Goal: Check status: Check status

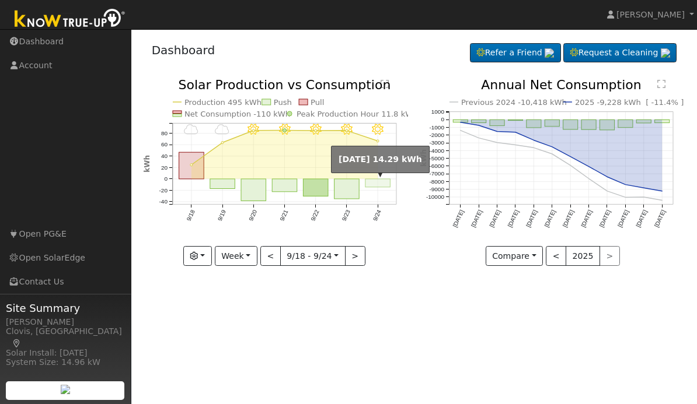
click at [381, 187] on rect "onclick=""" at bounding box center [377, 183] width 25 height 8
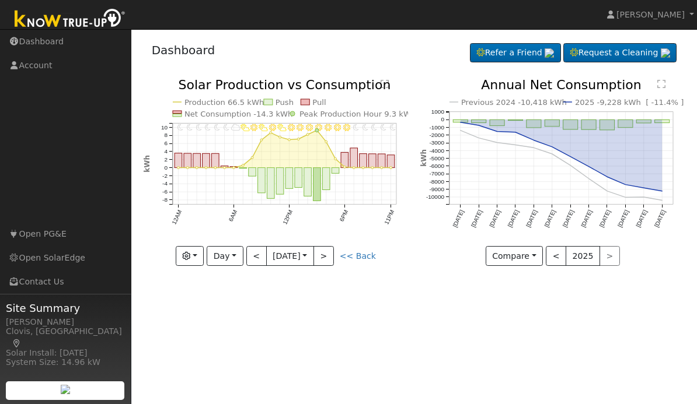
click at [258, 260] on button "<" at bounding box center [256, 256] width 20 height 20
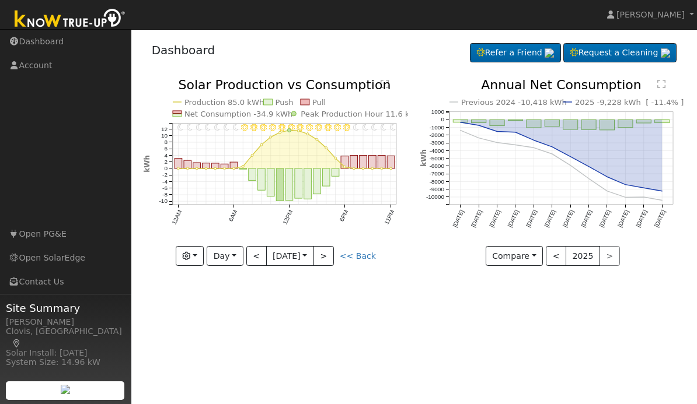
click at [260, 258] on button "<" at bounding box center [256, 256] width 20 height 20
click at [257, 253] on button "<" at bounding box center [256, 256] width 20 height 20
click at [259, 256] on button "<" at bounding box center [256, 256] width 20 height 20
click at [259, 258] on button "<" at bounding box center [256, 256] width 20 height 20
click at [240, 260] on button "Day" at bounding box center [225, 256] width 36 height 20
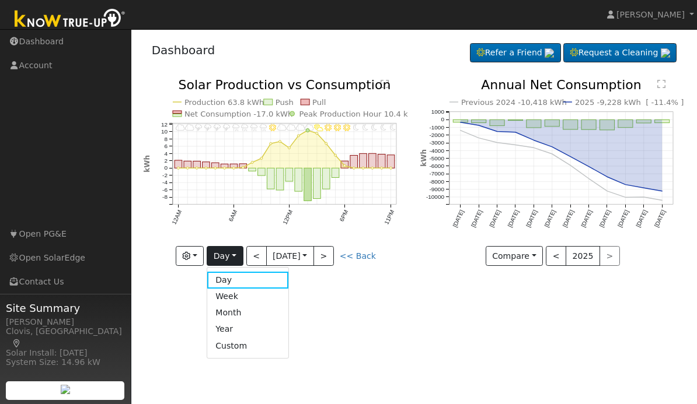
click at [247, 294] on link "Week" at bounding box center [247, 297] width 81 height 16
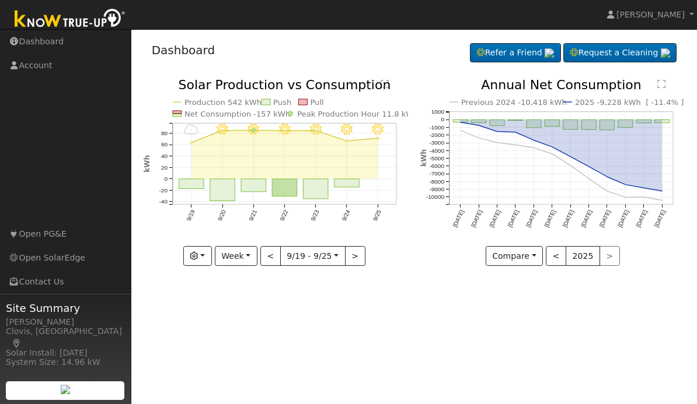
click at [255, 257] on button "Week" at bounding box center [236, 256] width 43 height 20
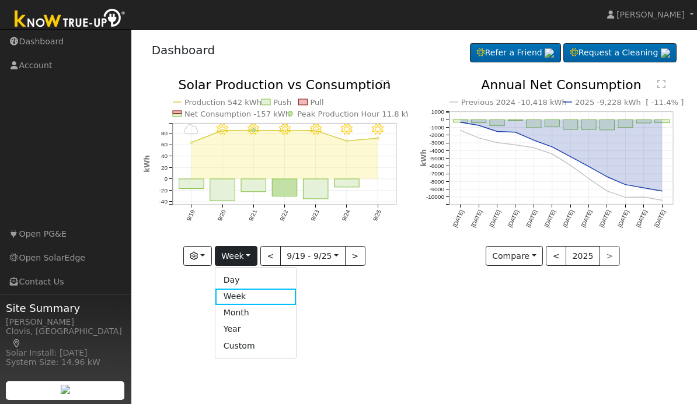
click at [255, 314] on link "Month" at bounding box center [255, 313] width 81 height 16
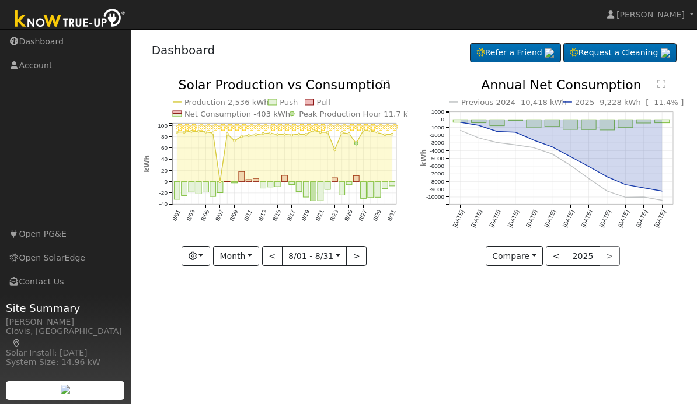
click at [359, 257] on button ">" at bounding box center [356, 256] width 20 height 20
type input "[DATE]"
